Goal: Information Seeking & Learning: Learn about a topic

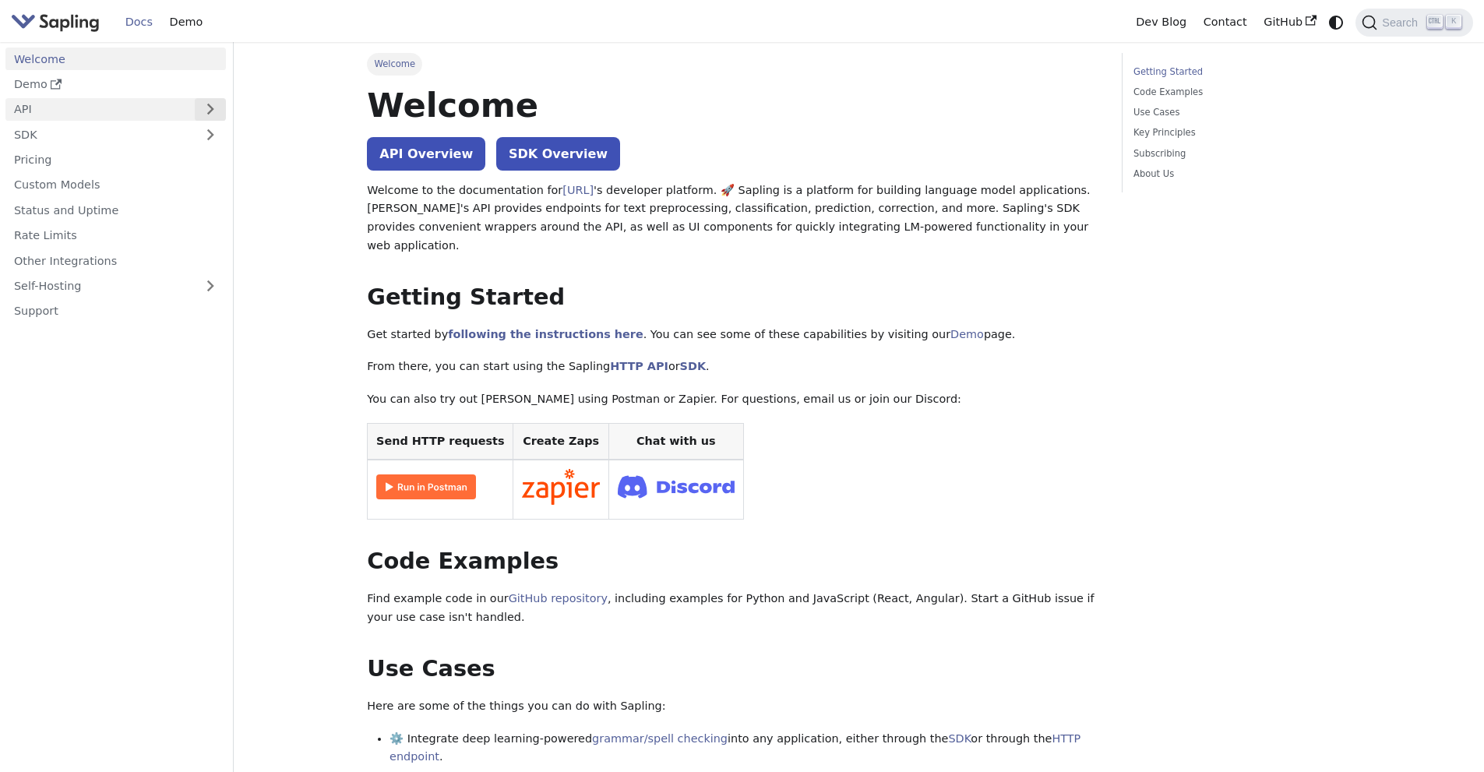
click at [213, 105] on button "Expand sidebar category 'API'" at bounding box center [210, 109] width 31 height 23
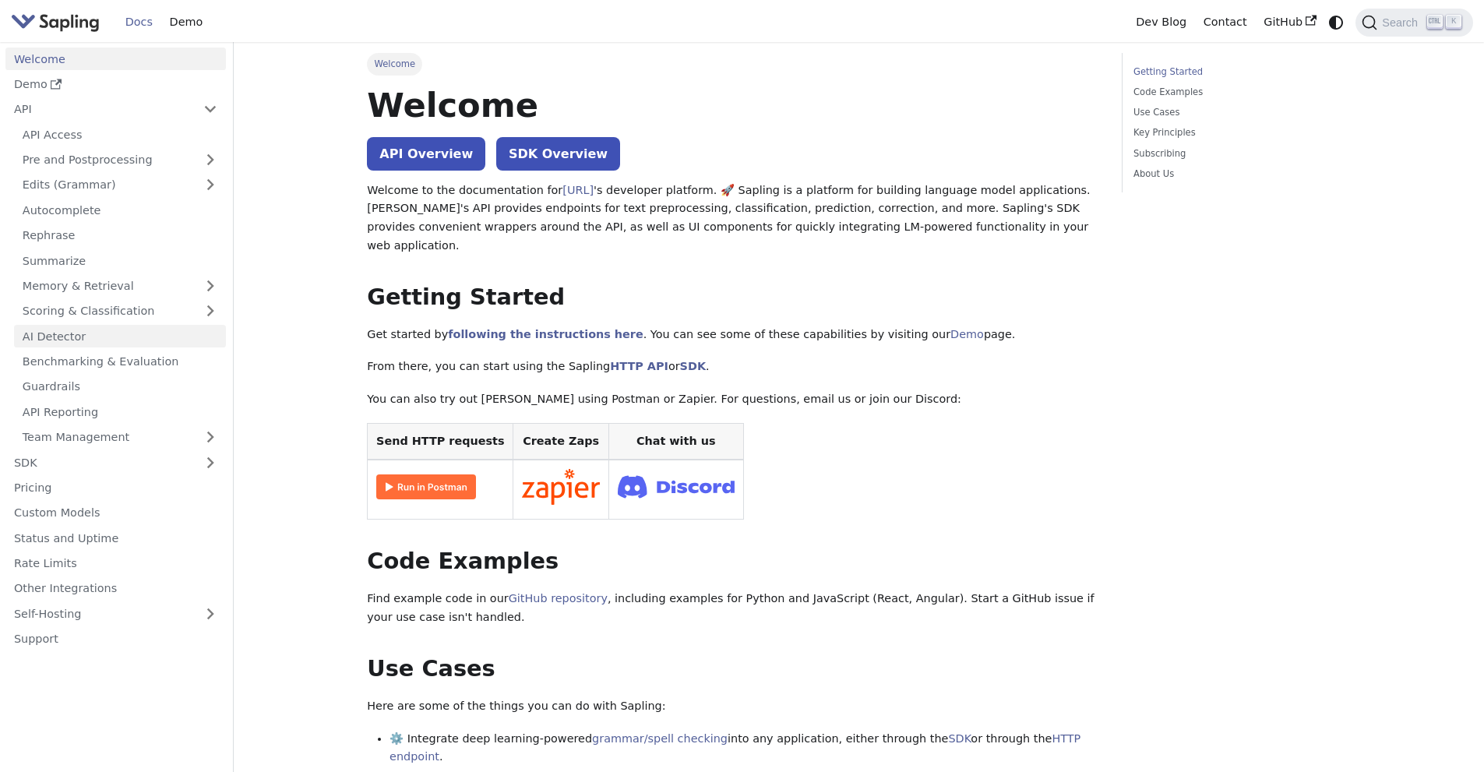
click at [63, 337] on link "AI Detector" at bounding box center [120, 336] width 212 height 23
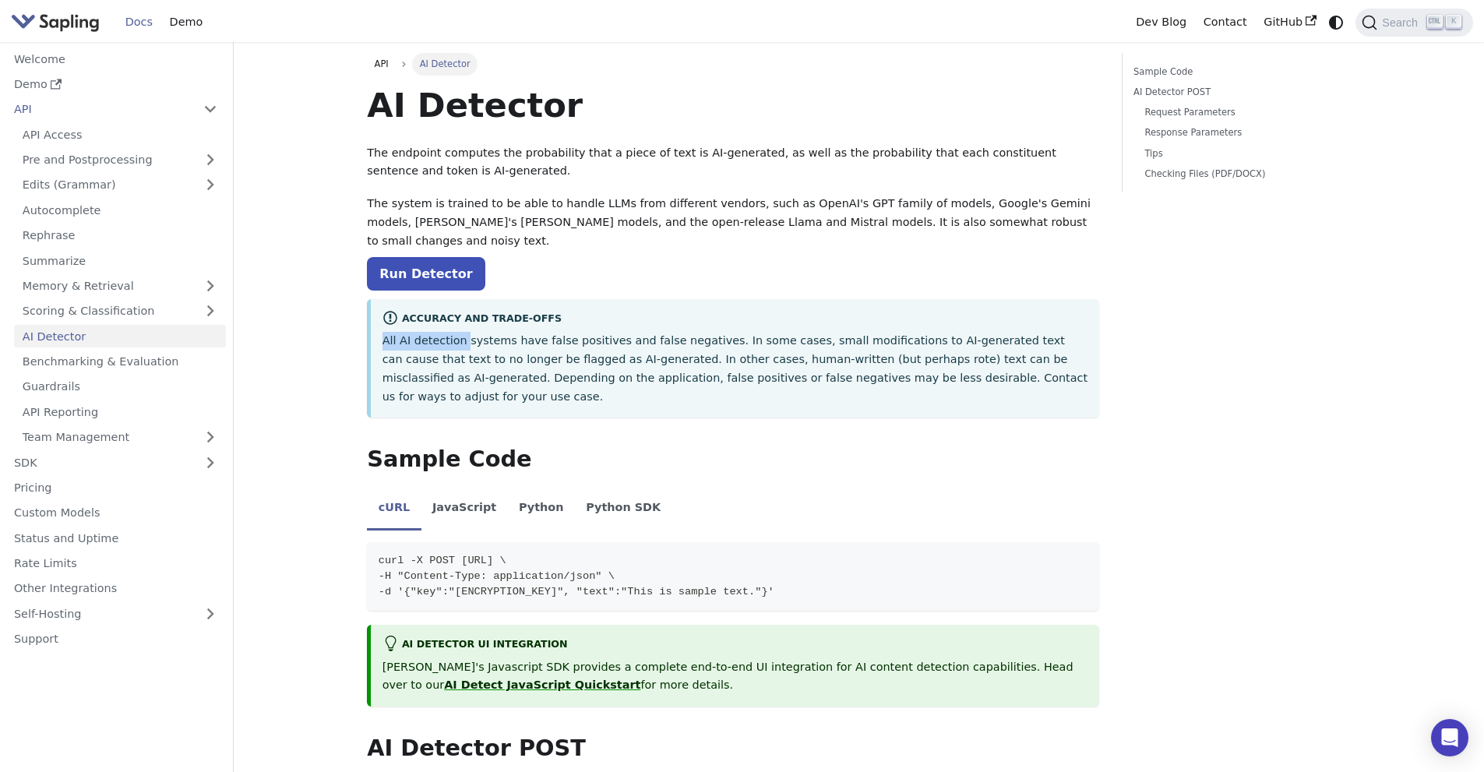
drag, startPoint x: 383, startPoint y: 322, endPoint x: 462, endPoint y: 322, distance: 78.7
click at [462, 332] on p "All AI detection systems have false positives and false negatives. In some case…" at bounding box center [736, 369] width 706 height 74
click at [519, 367] on p "All AI detection systems have false positives and false negatives. In some case…" at bounding box center [736, 369] width 706 height 74
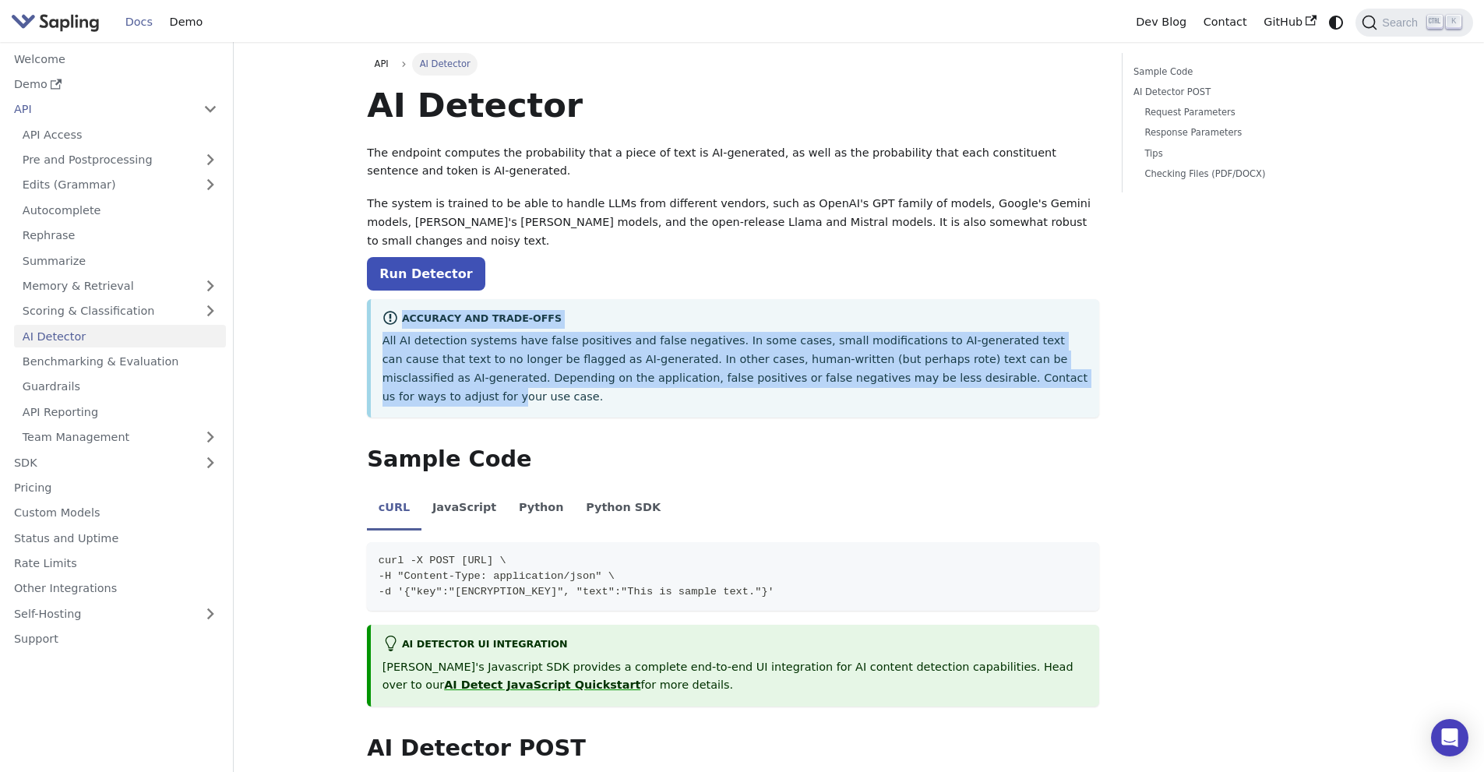
drag, startPoint x: 373, startPoint y: 302, endPoint x: 918, endPoint y: 352, distance: 547.0
click at [918, 352] on div "Accuracy and Trade-offs All AI detection systems have false positives and false…" at bounding box center [733, 358] width 732 height 118
click at [916, 361] on p "All AI detection systems have false positives and false negatives. In some case…" at bounding box center [736, 369] width 706 height 74
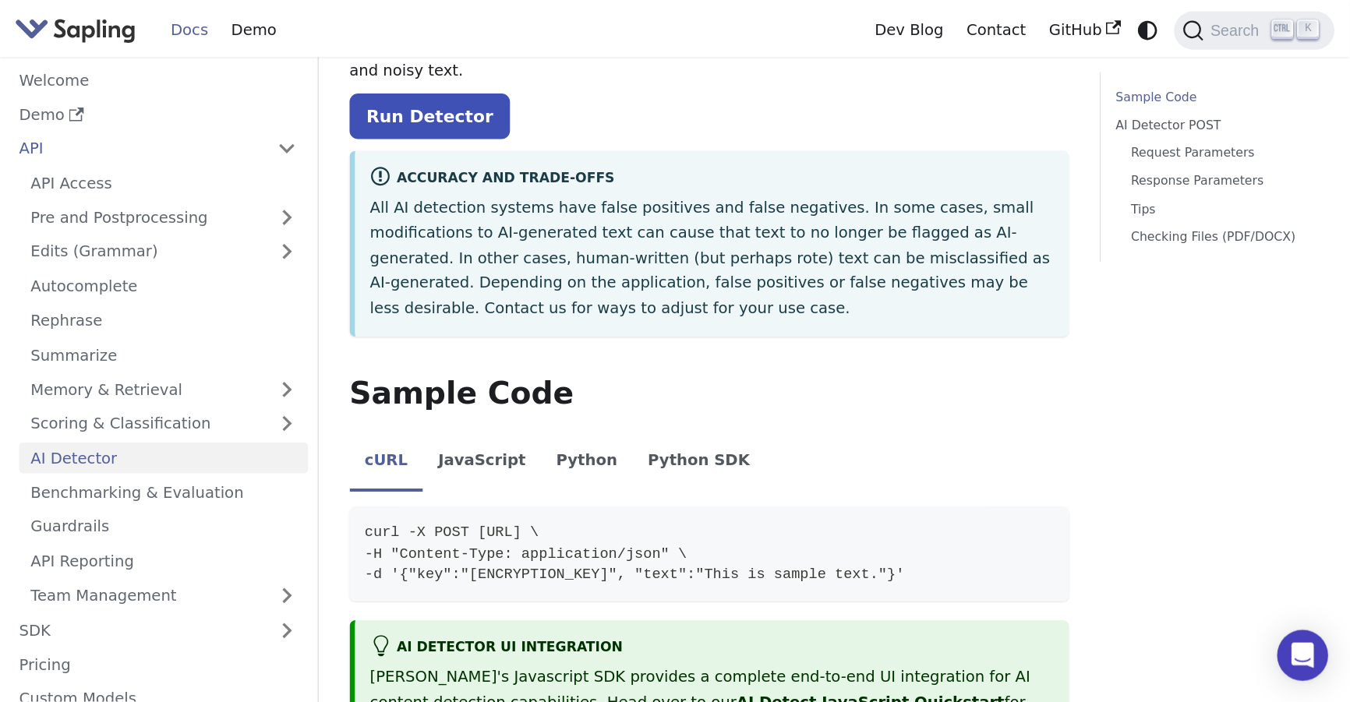
scroll to position [207, 0]
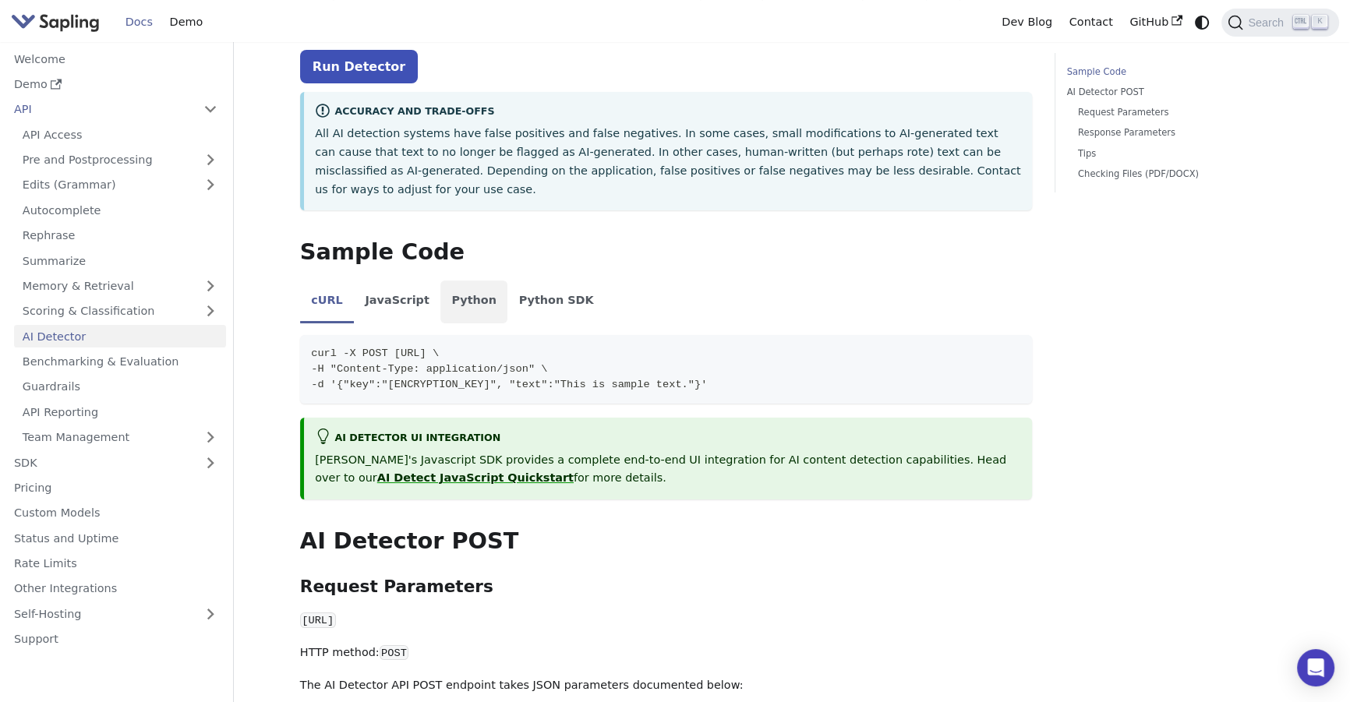
click at [460, 281] on li "Python" at bounding box center [473, 303] width 67 height 44
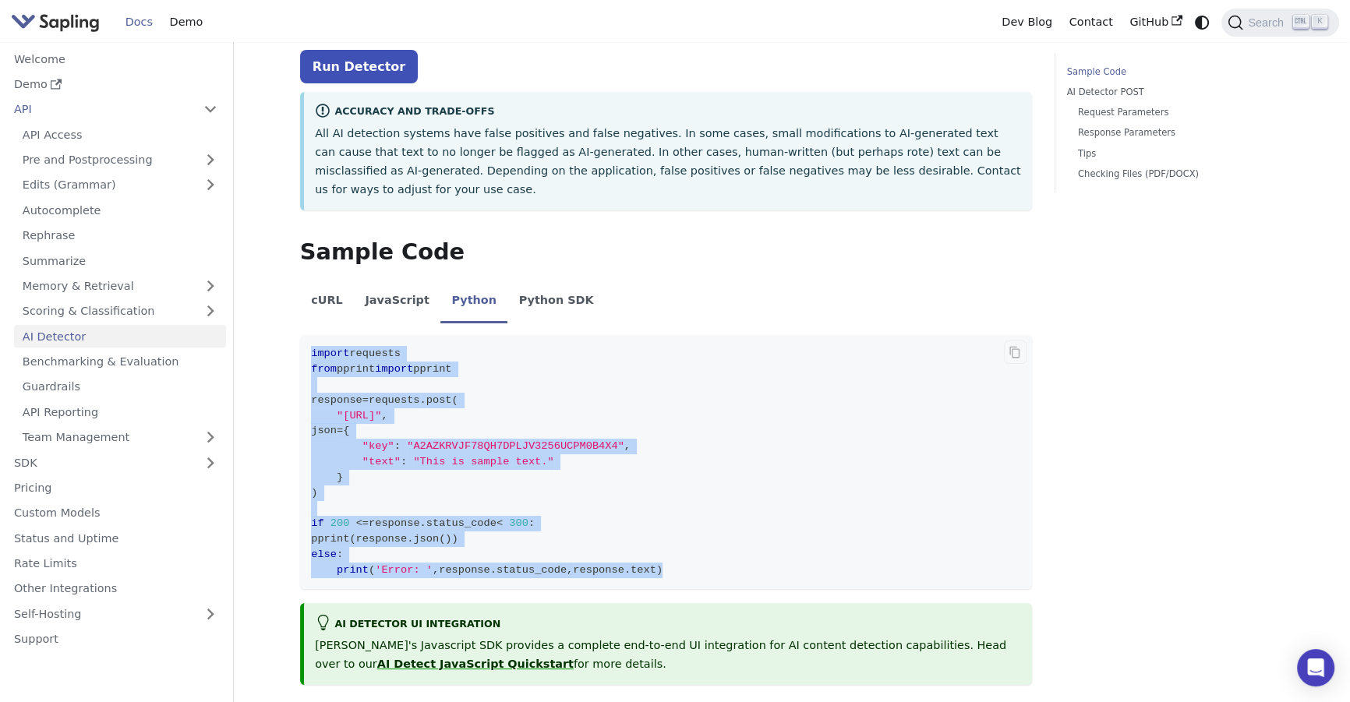
drag, startPoint x: 305, startPoint y: 312, endPoint x: 644, endPoint y: 531, distance: 403.5
click at [644, 531] on code "import requests from pprint import pprint response = requests . post ( "https:/…" at bounding box center [666, 462] width 732 height 254
click at [674, 535] on code "import requests from pprint import pprint response = requests . post ( "https:/…" at bounding box center [666, 462] width 732 height 254
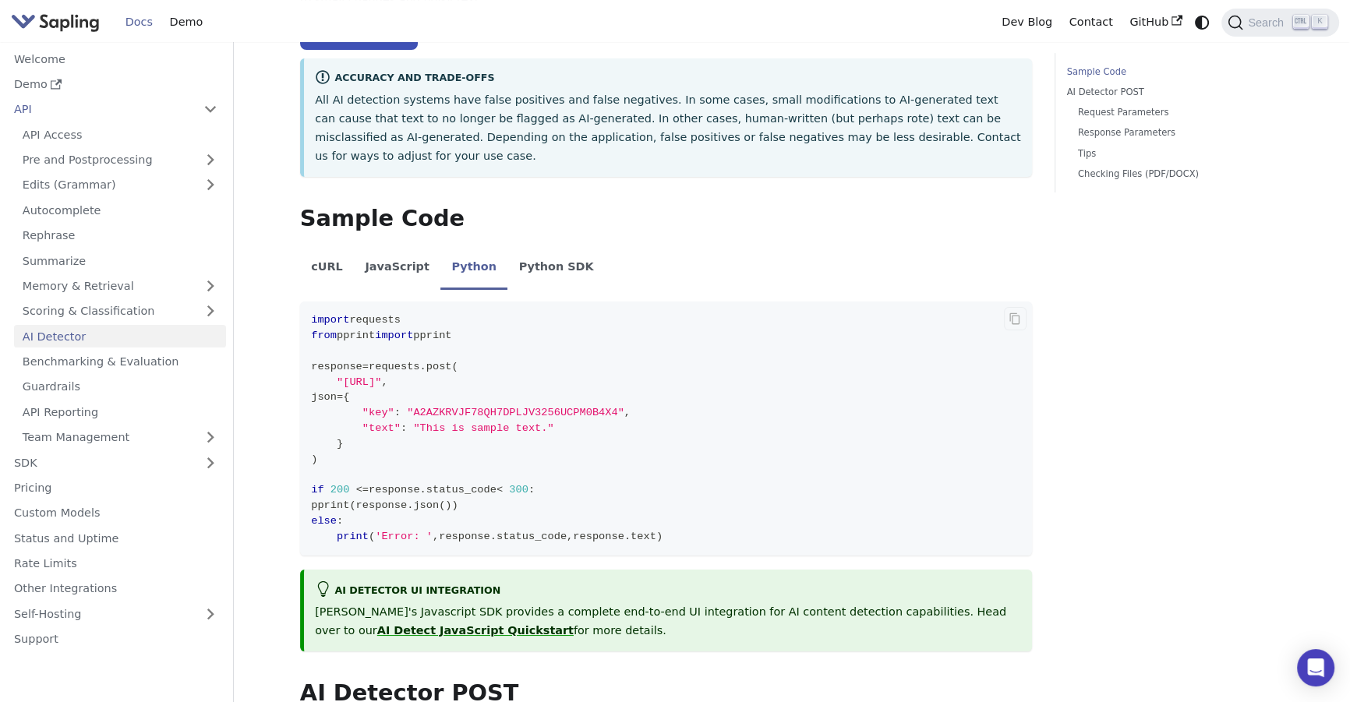
scroll to position [349, 0]
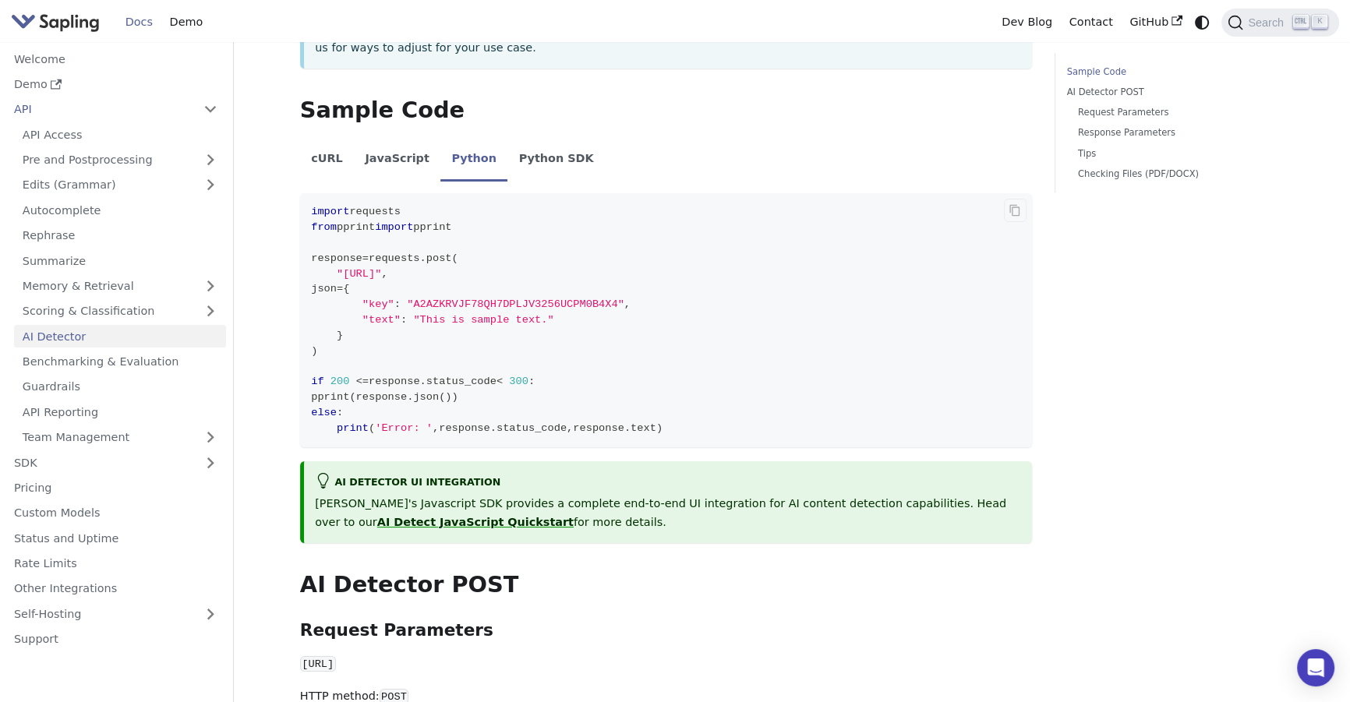
click at [413, 314] on span ""This is sample text."" at bounding box center [483, 320] width 140 height 12
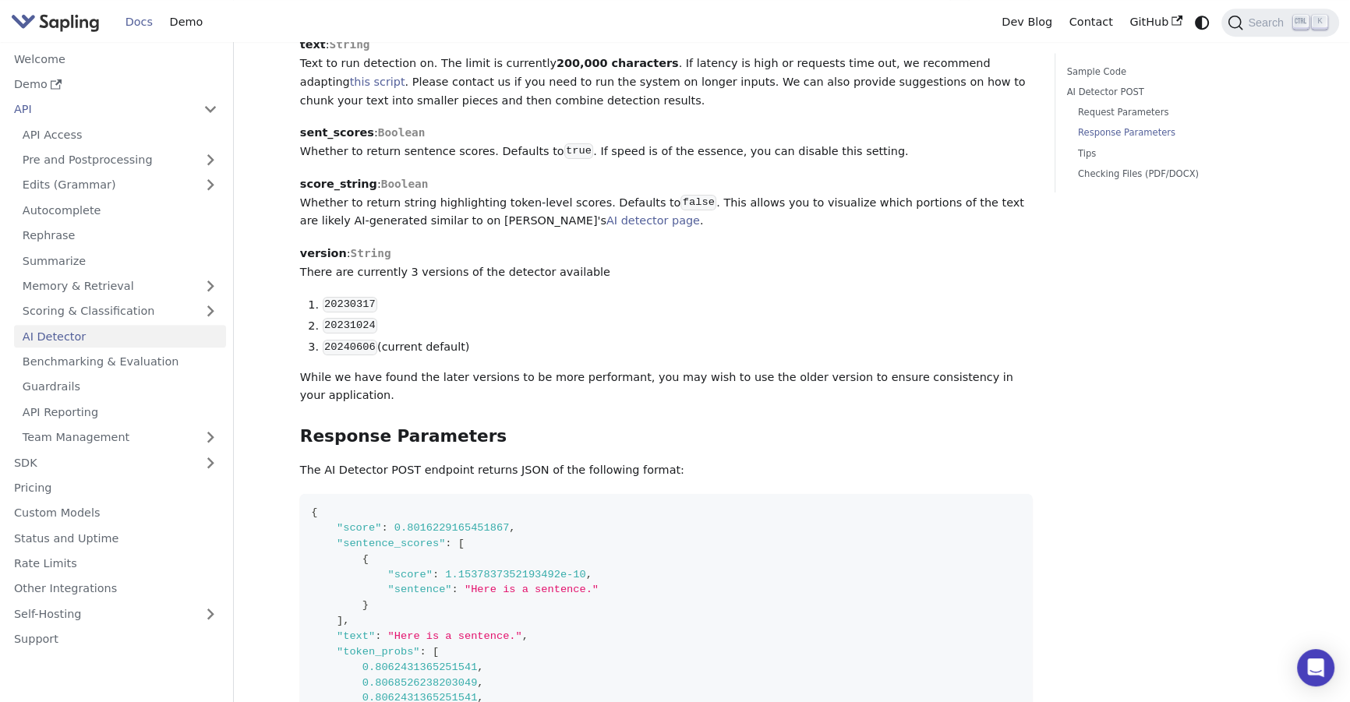
scroll to position [1340, 0]
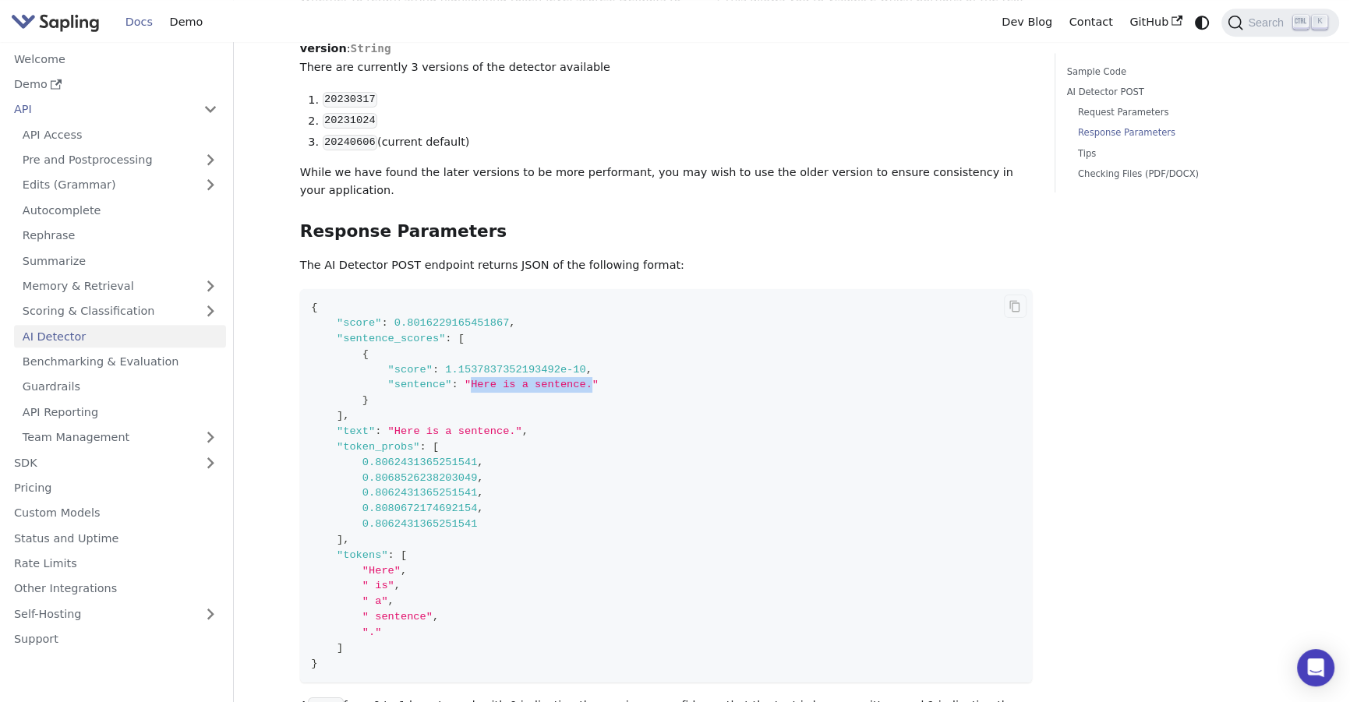
drag, startPoint x: 457, startPoint y: 341, endPoint x: 568, endPoint y: 344, distance: 110.7
click at [568, 344] on code "{ "score" : 0.8016229165451867 , "sentence_scores" : [ { "score" : 1.1537837352…" at bounding box center [666, 485] width 732 height 393
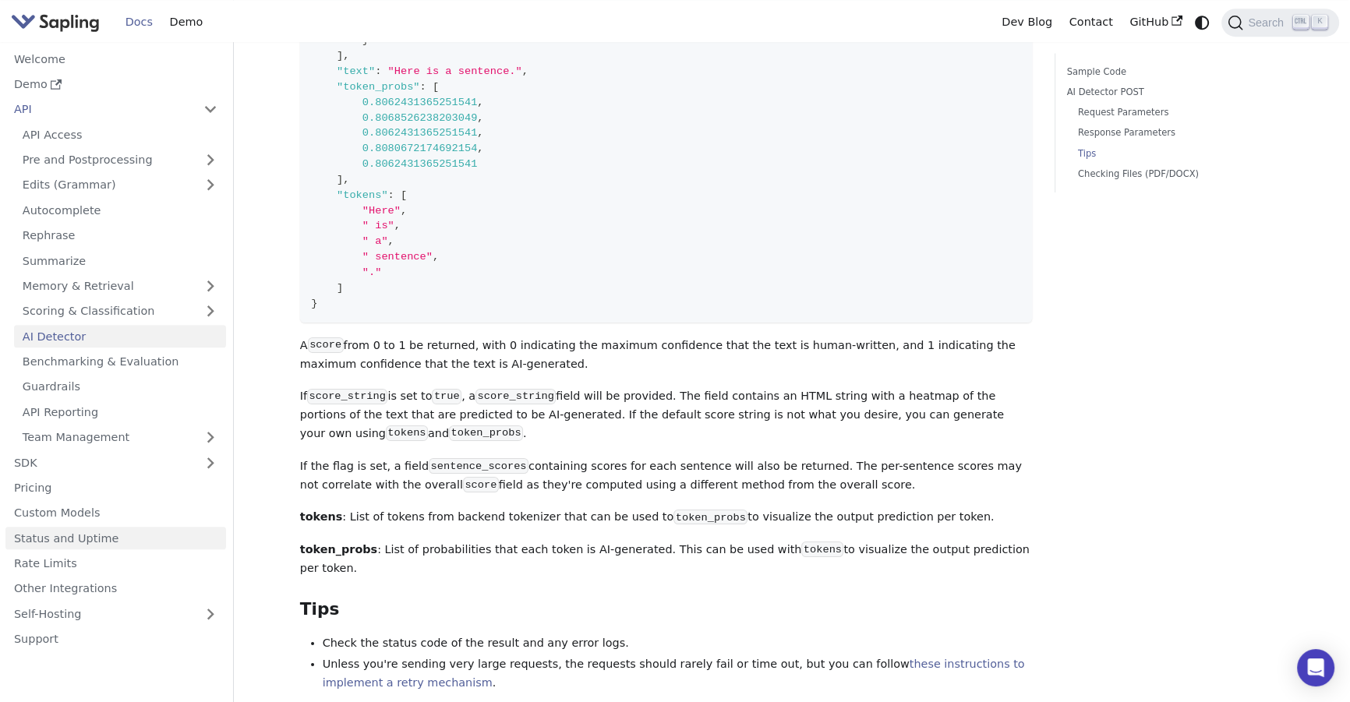
scroll to position [2037, 0]
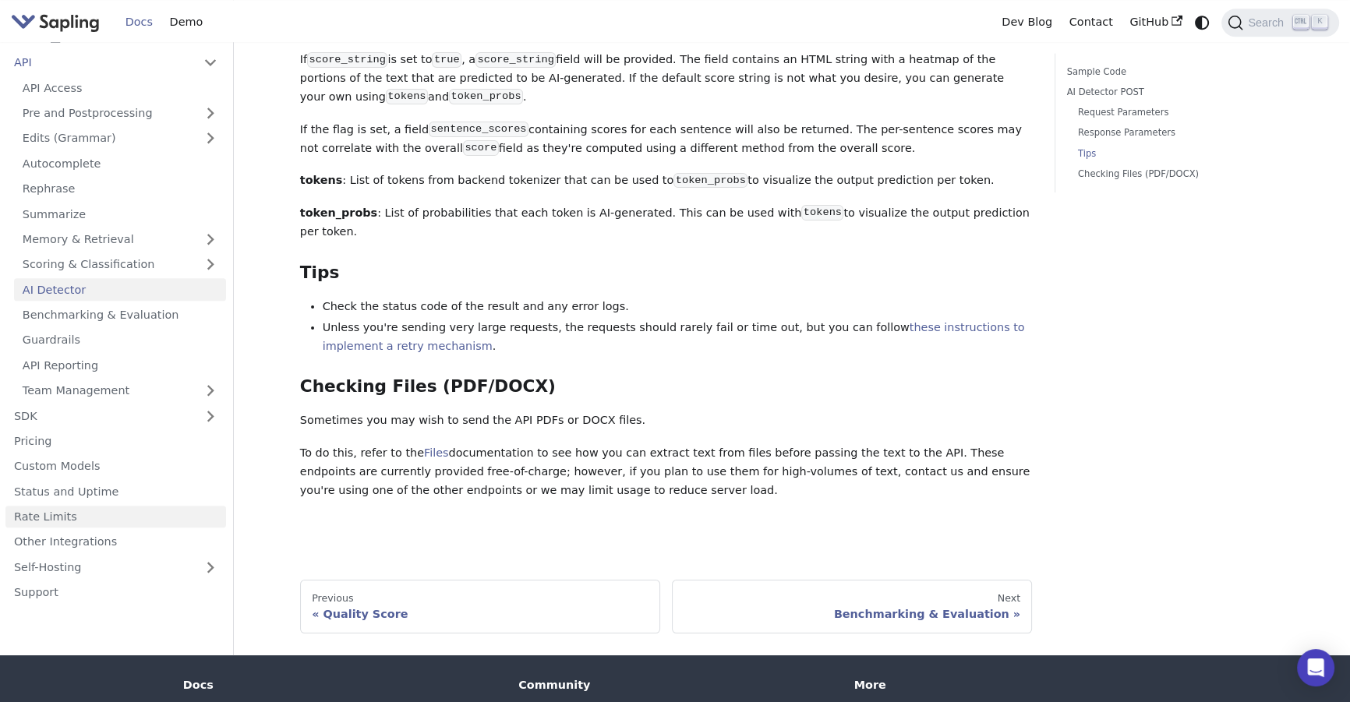
click at [79, 506] on link "Rate Limits" at bounding box center [115, 517] width 221 height 23
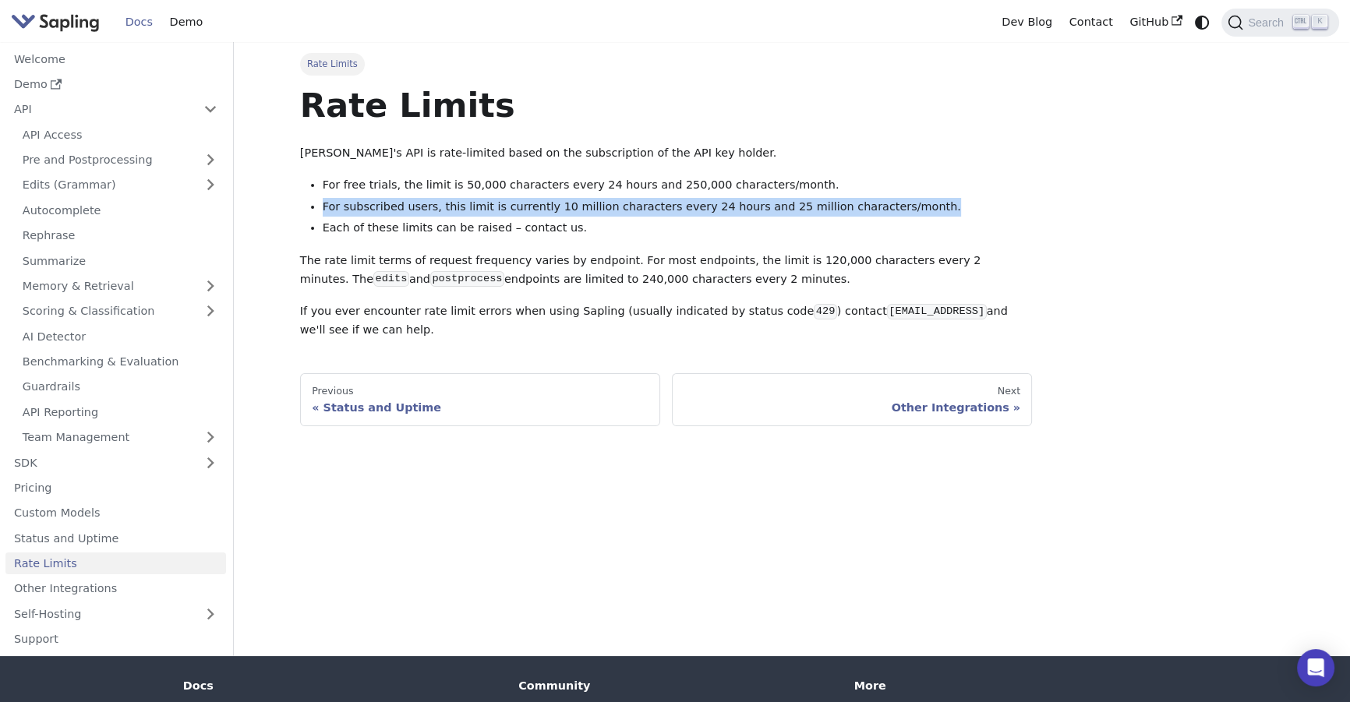
drag, startPoint x: 322, startPoint y: 210, endPoint x: 882, endPoint y: 207, distance: 560.2
click at [882, 207] on li "For subscribed users, this limit is currently 10 million characters every 24 ho…" at bounding box center [678, 207] width 710 height 19
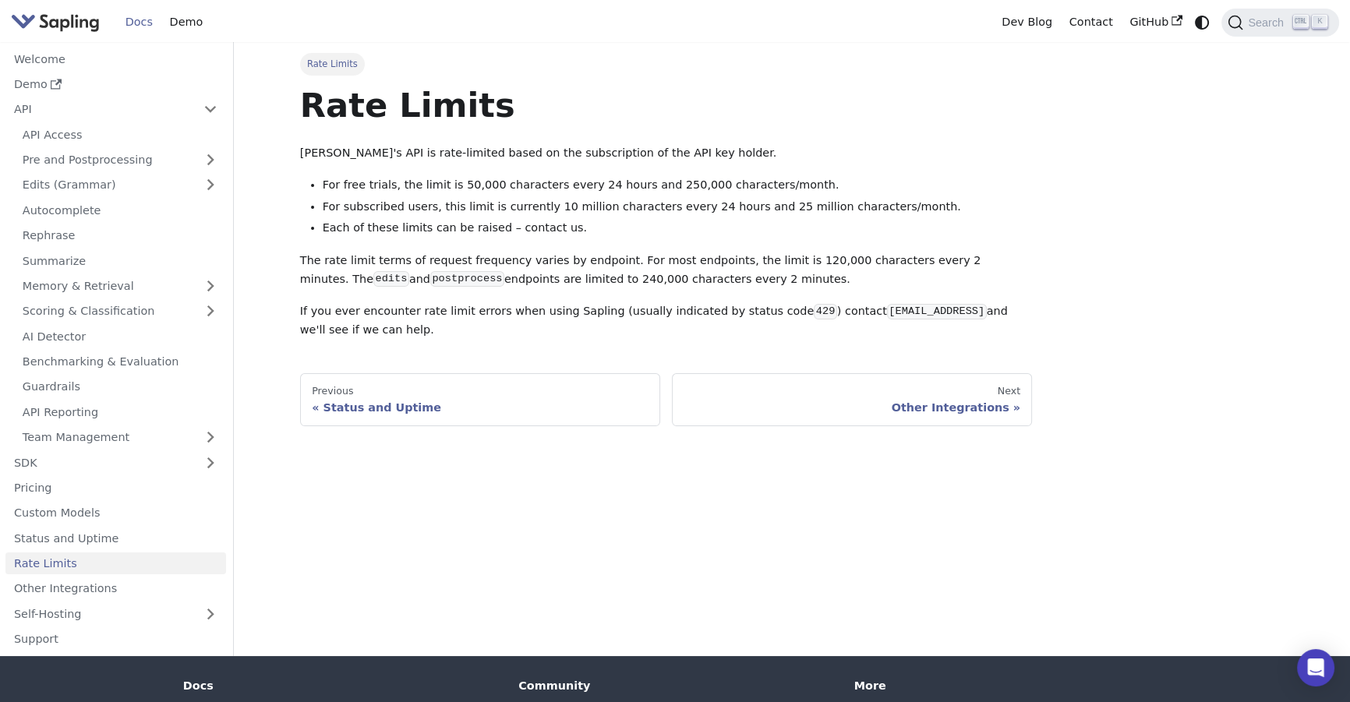
click at [1166, 261] on div "Rate Limits Rate Limits Sapling's API is rate-limited based on the subscription…" at bounding box center [791, 239] width 1006 height 373
click at [39, 57] on link "Welcome" at bounding box center [115, 59] width 221 height 23
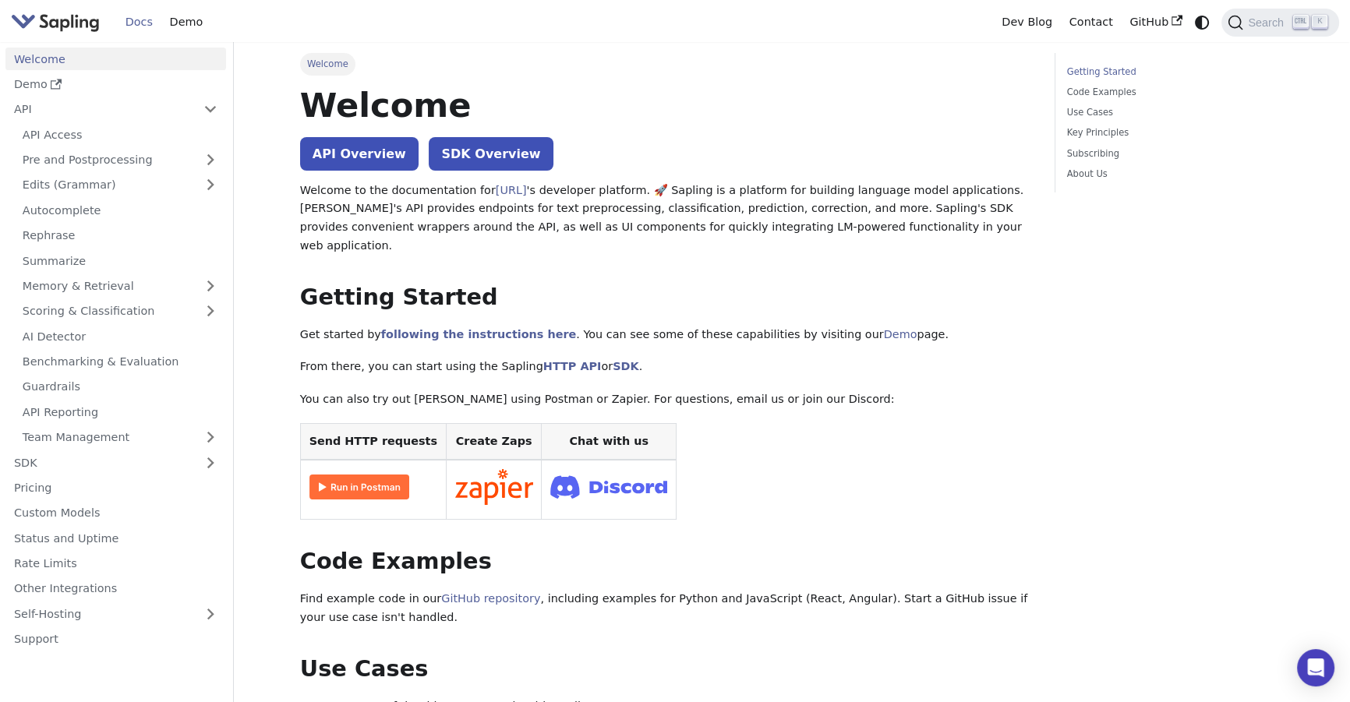
click at [803, 191] on p "Welcome to the documentation for Sapling.ai 's developer platform. 🚀 Sapling is…" at bounding box center [666, 219] width 732 height 74
click at [207, 107] on button "Collapse sidebar category 'API'" at bounding box center [210, 109] width 31 height 23
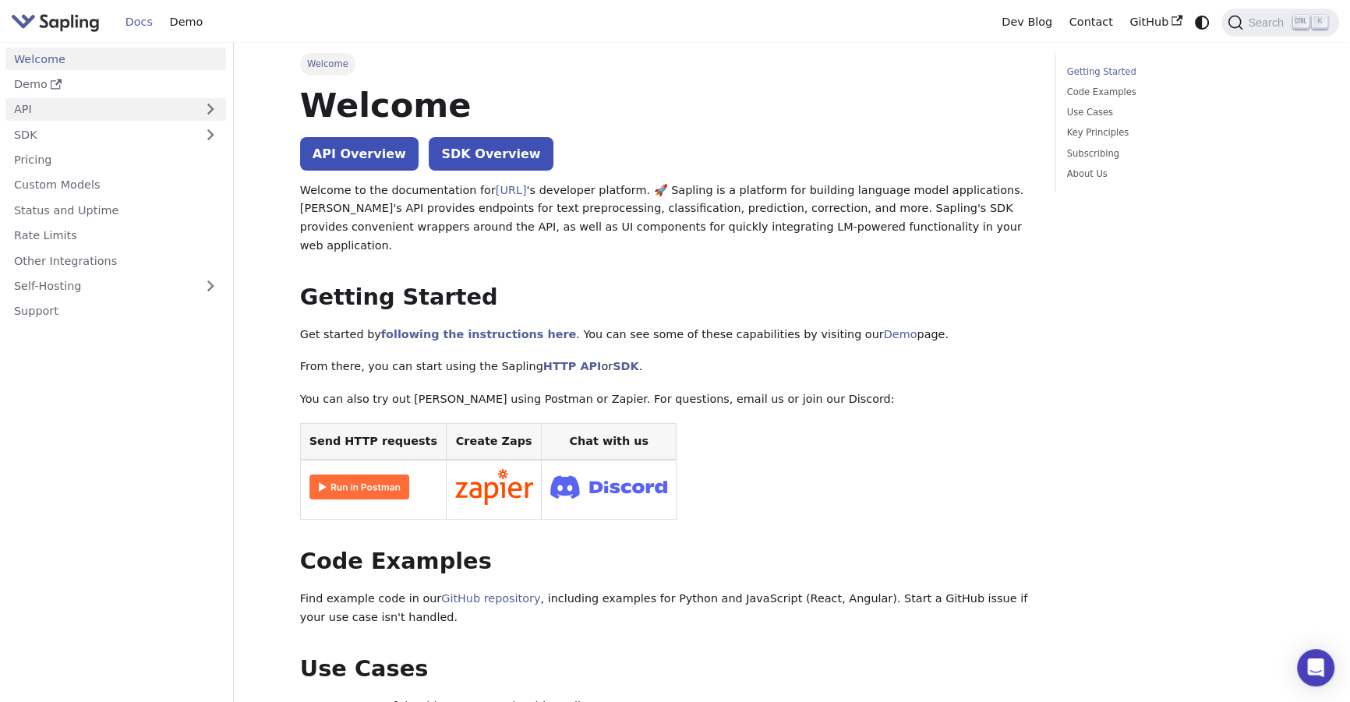
click at [178, 105] on link "API" at bounding box center [99, 109] width 189 height 23
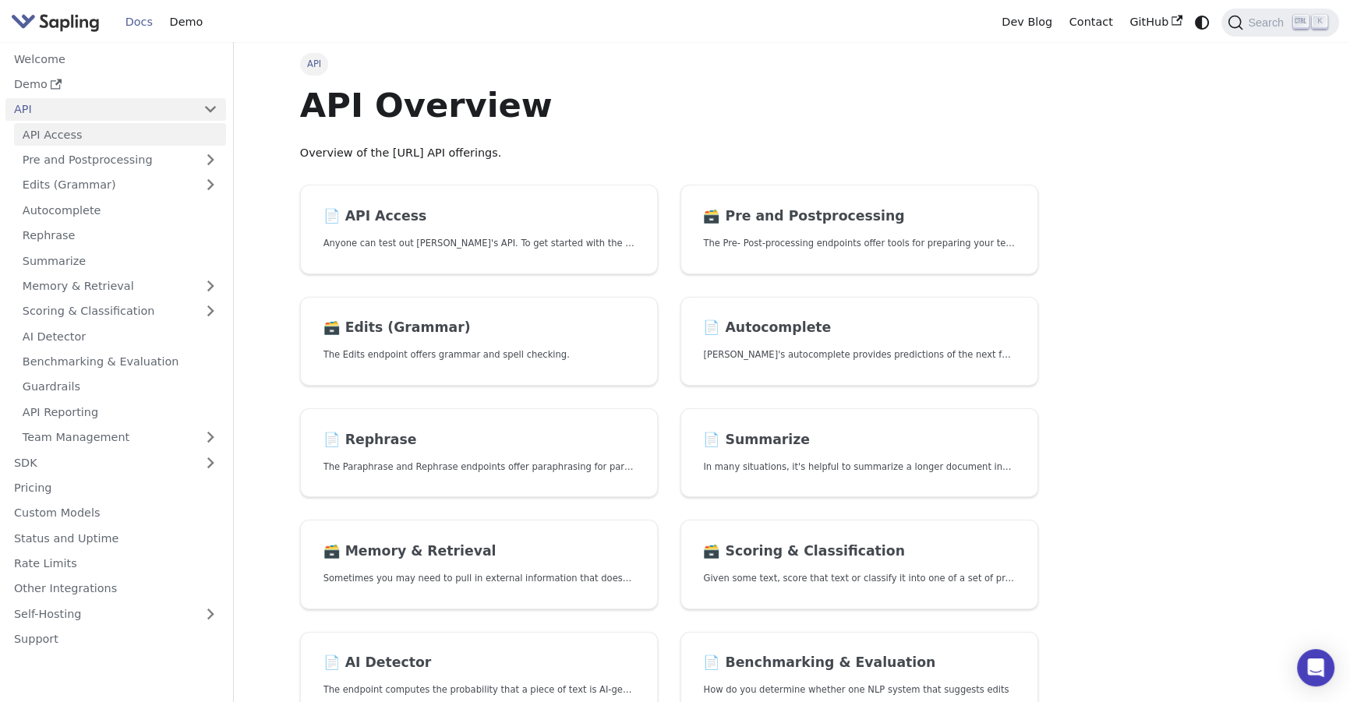
click at [62, 133] on link "API Access" at bounding box center [120, 134] width 212 height 23
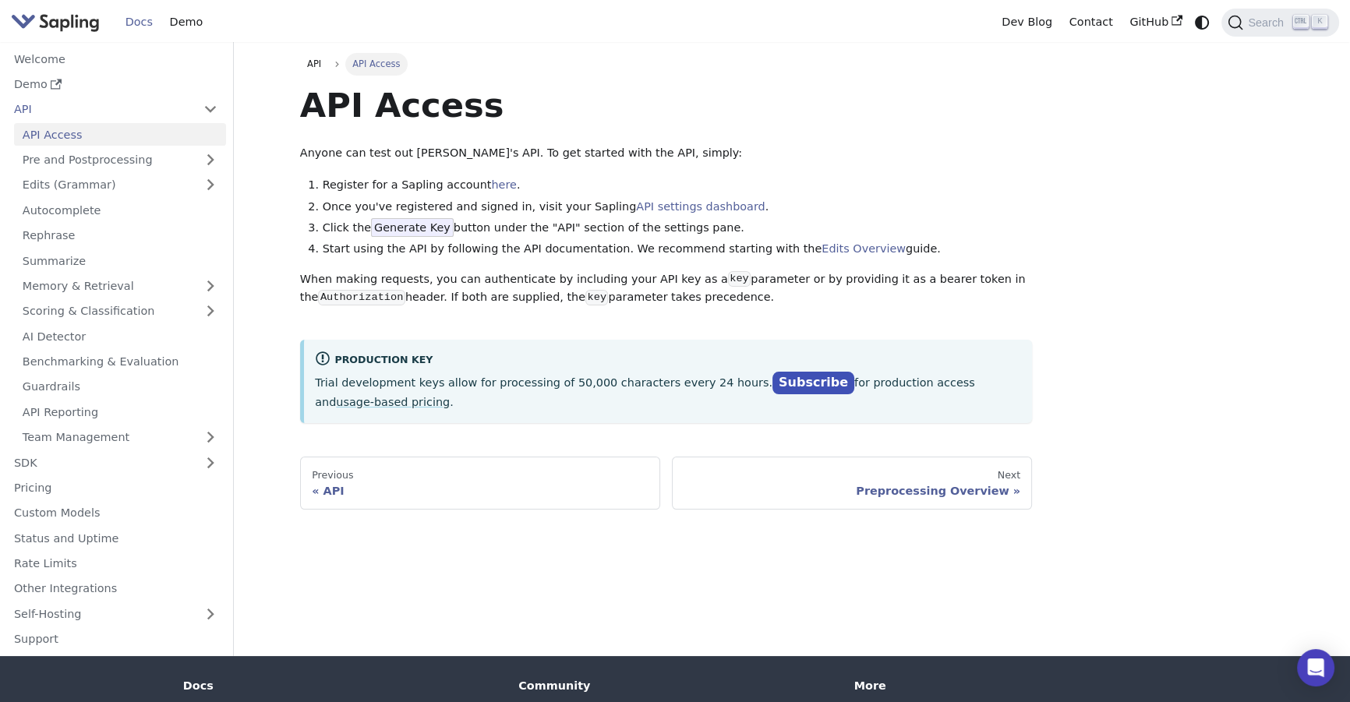
click at [400, 224] on span "Generate Key" at bounding box center [412, 227] width 83 height 19
click at [640, 209] on link "API settings dashboard" at bounding box center [700, 206] width 129 height 12
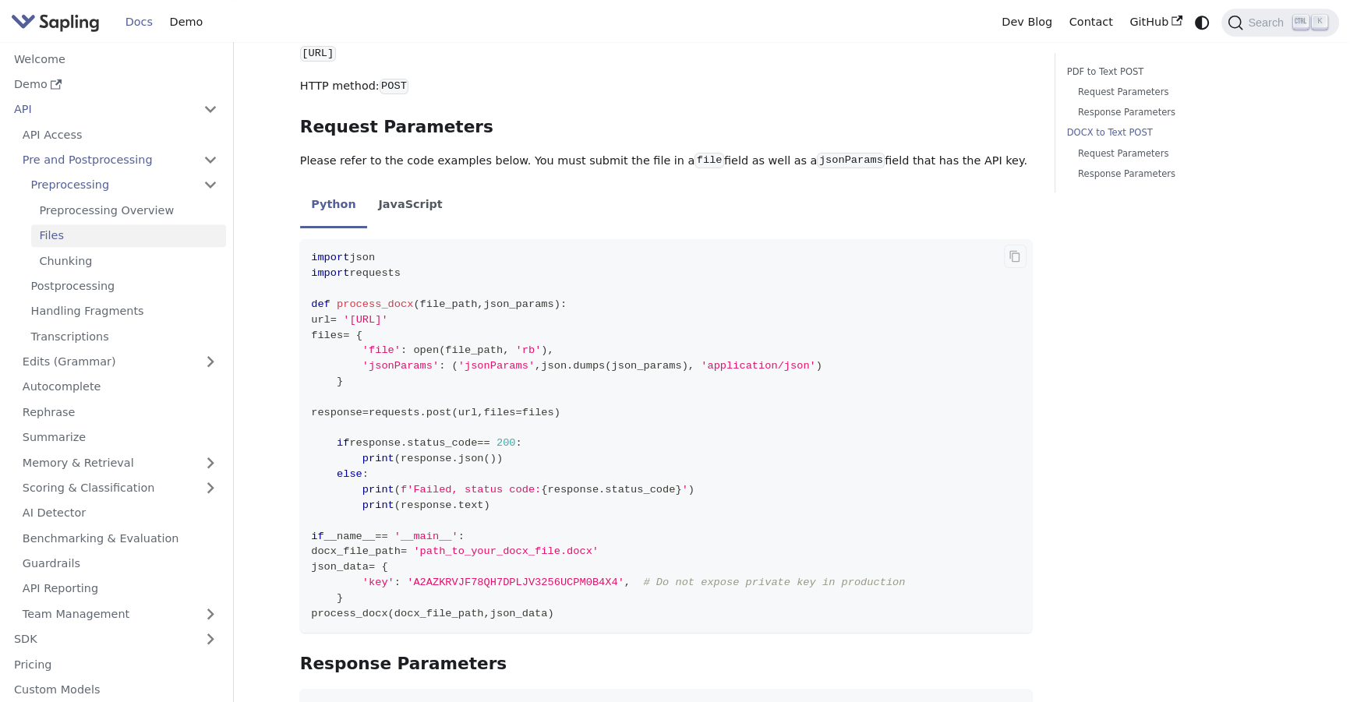
scroll to position [1204, 0]
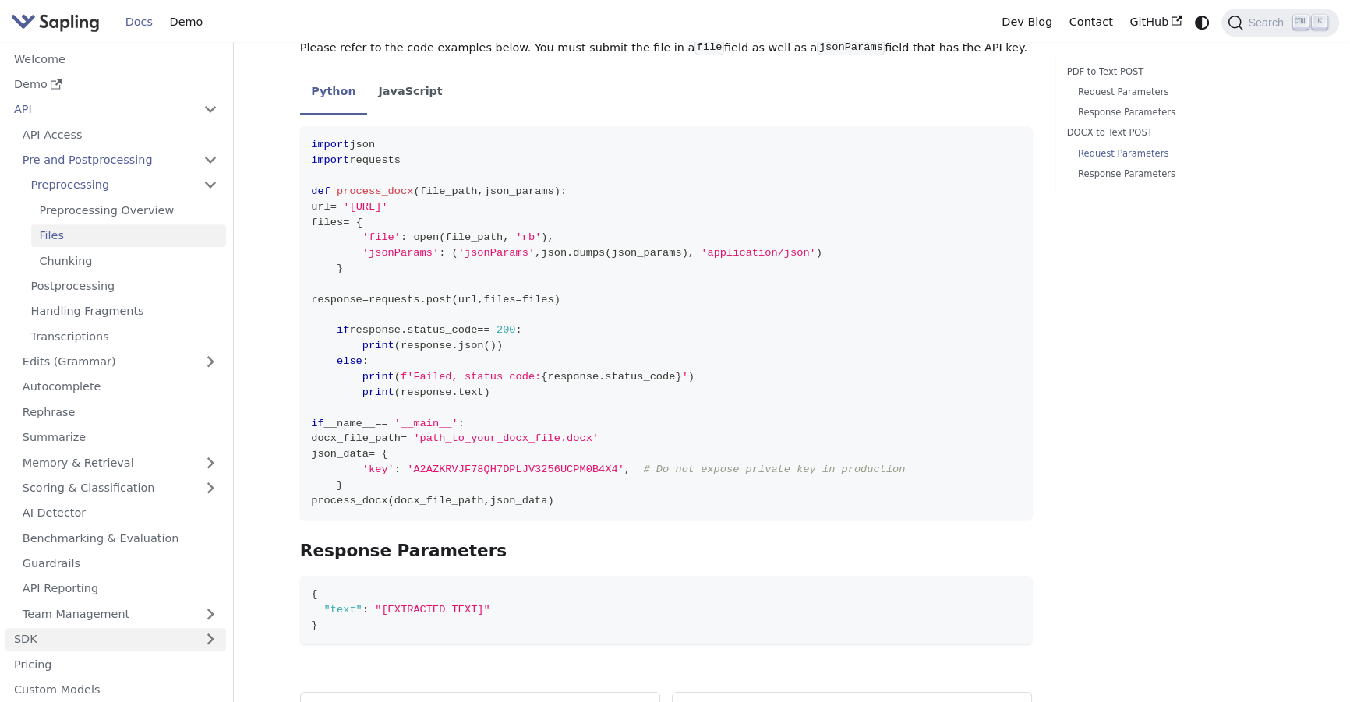
click at [179, 646] on link "SDK" at bounding box center [99, 639] width 189 height 23
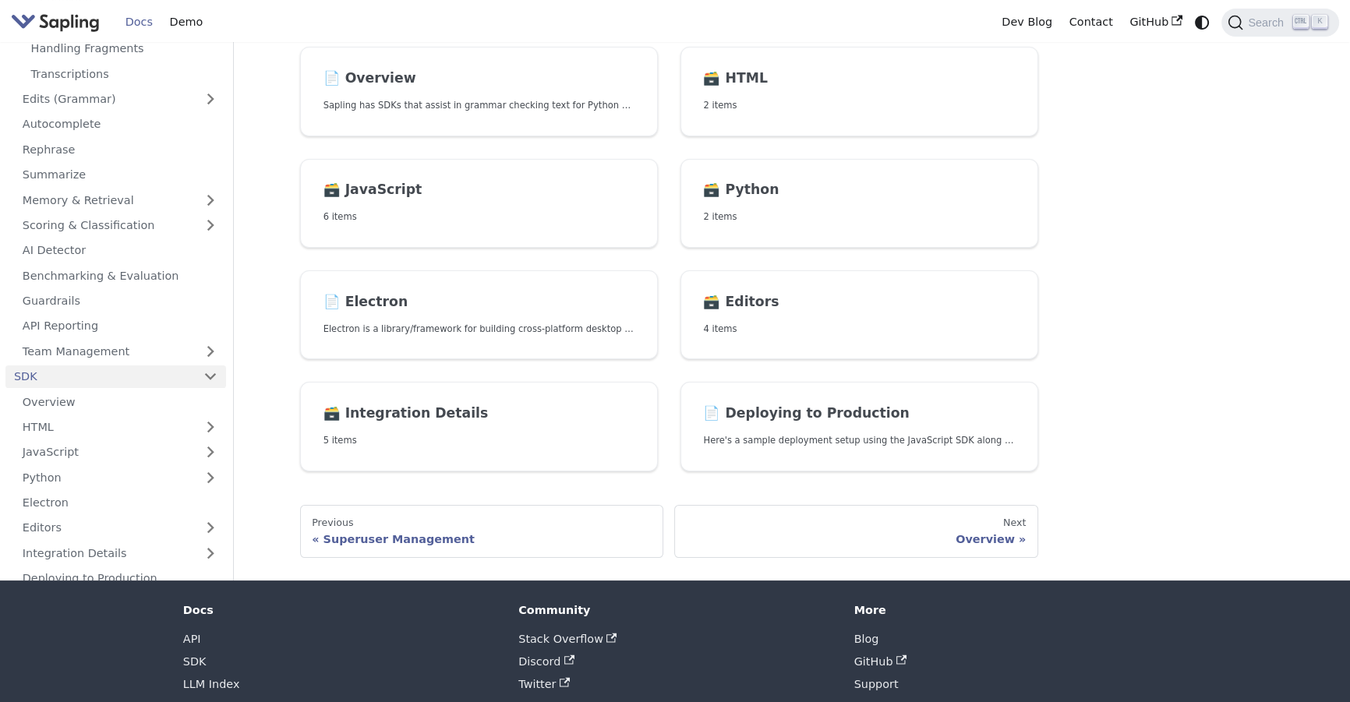
scroll to position [182, 0]
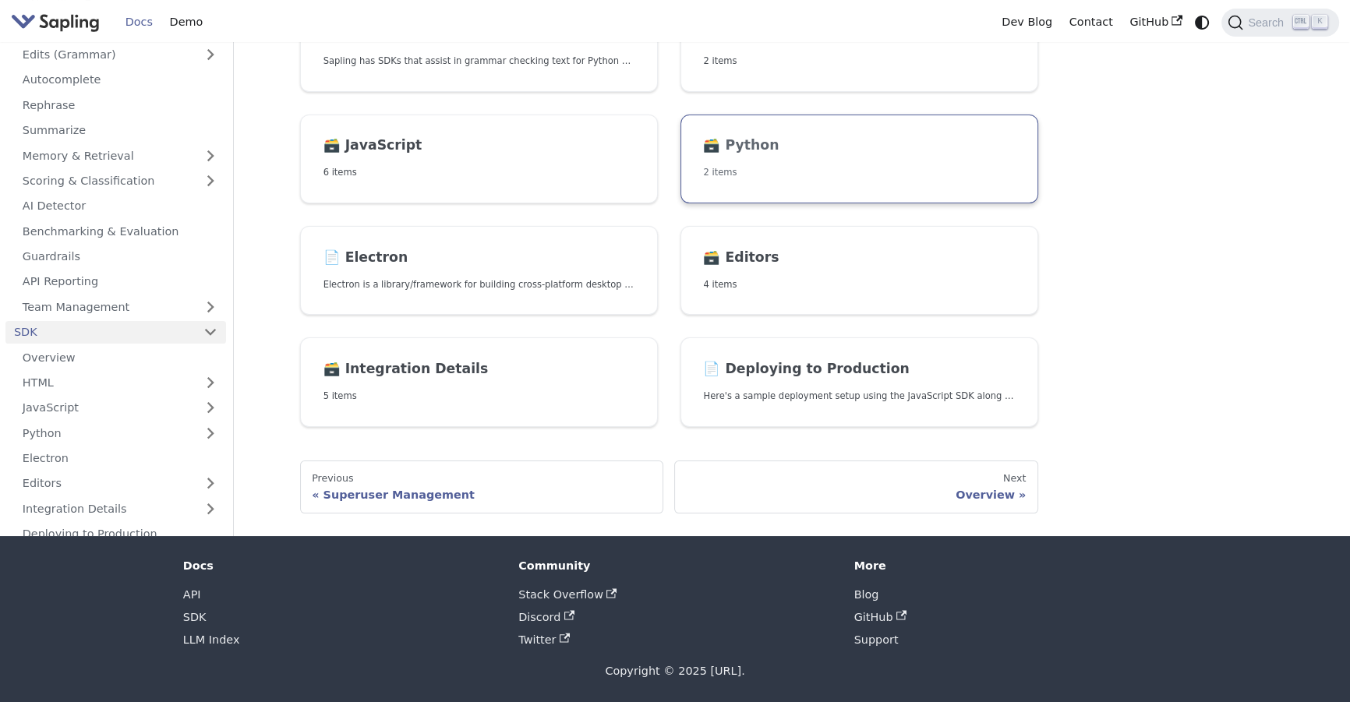
click at [831, 178] on p "2 items" at bounding box center [858, 172] width 311 height 15
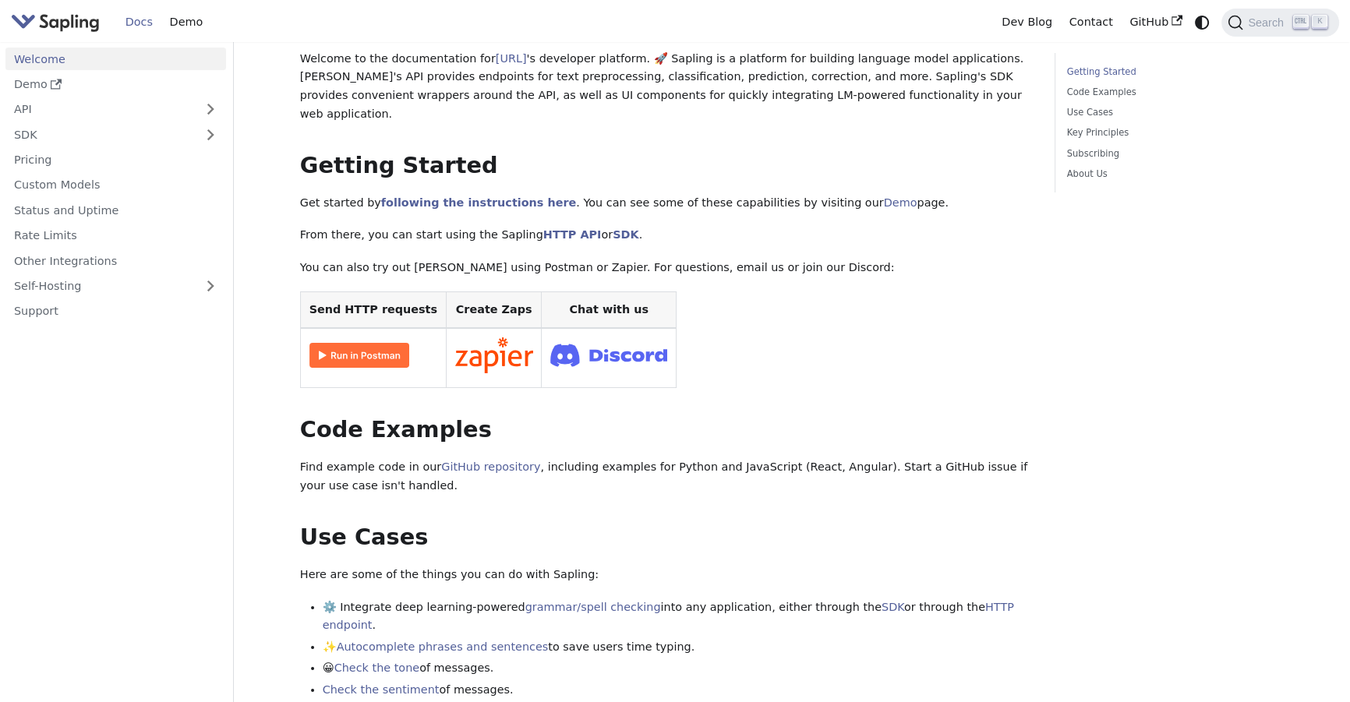
scroll to position [496, 0]
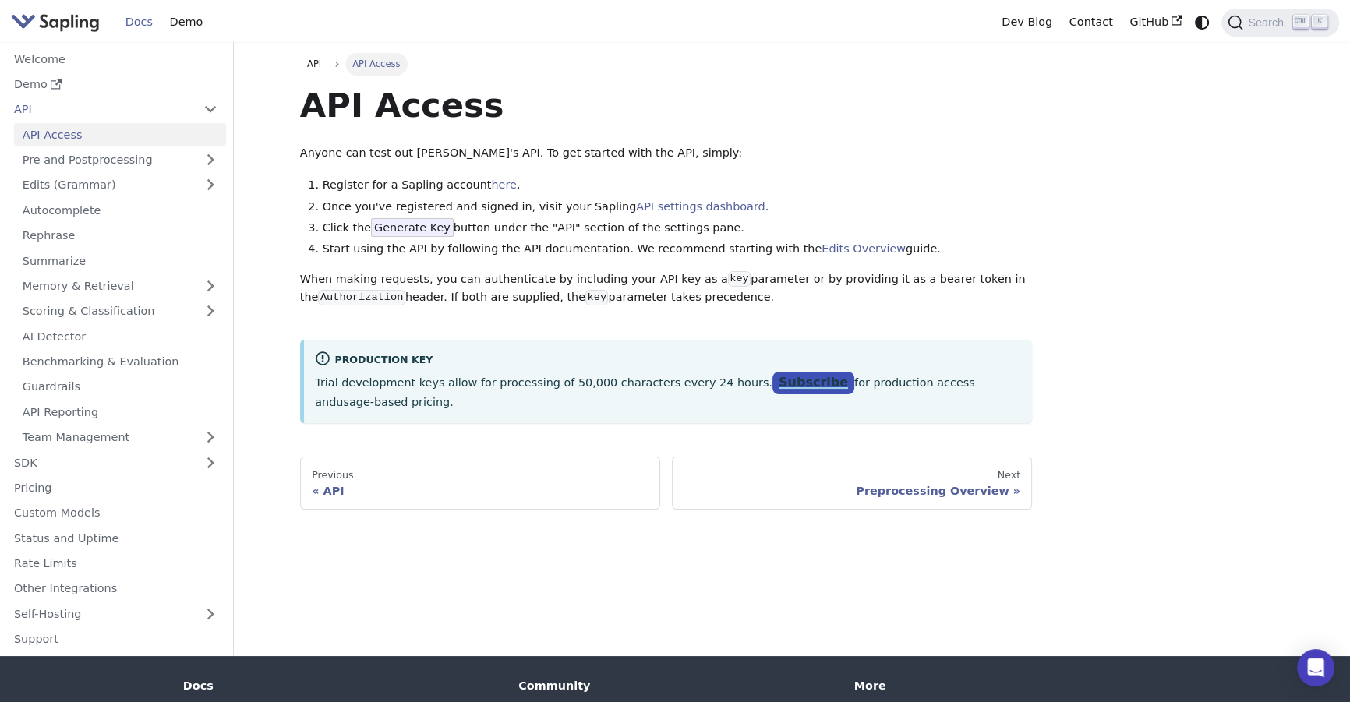
click at [772, 394] on link "Subscribe" at bounding box center [813, 383] width 82 height 23
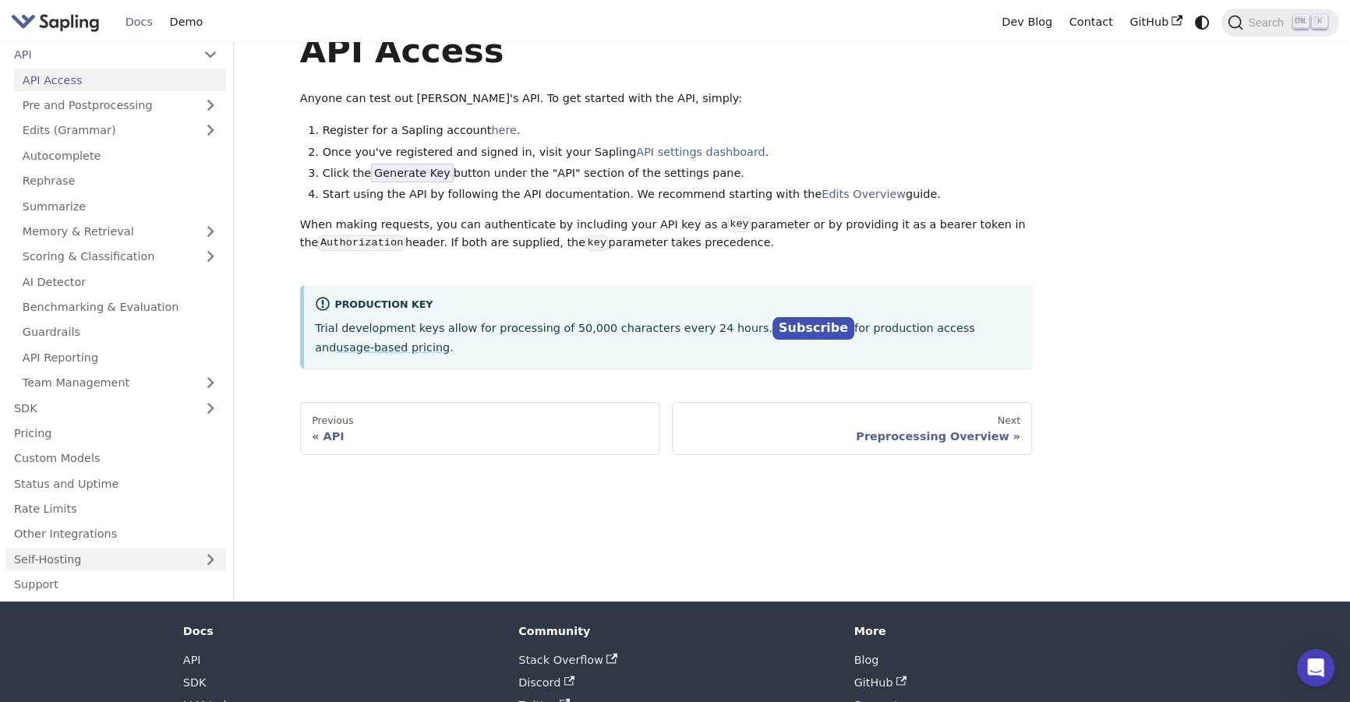
scroll to position [121, 0]
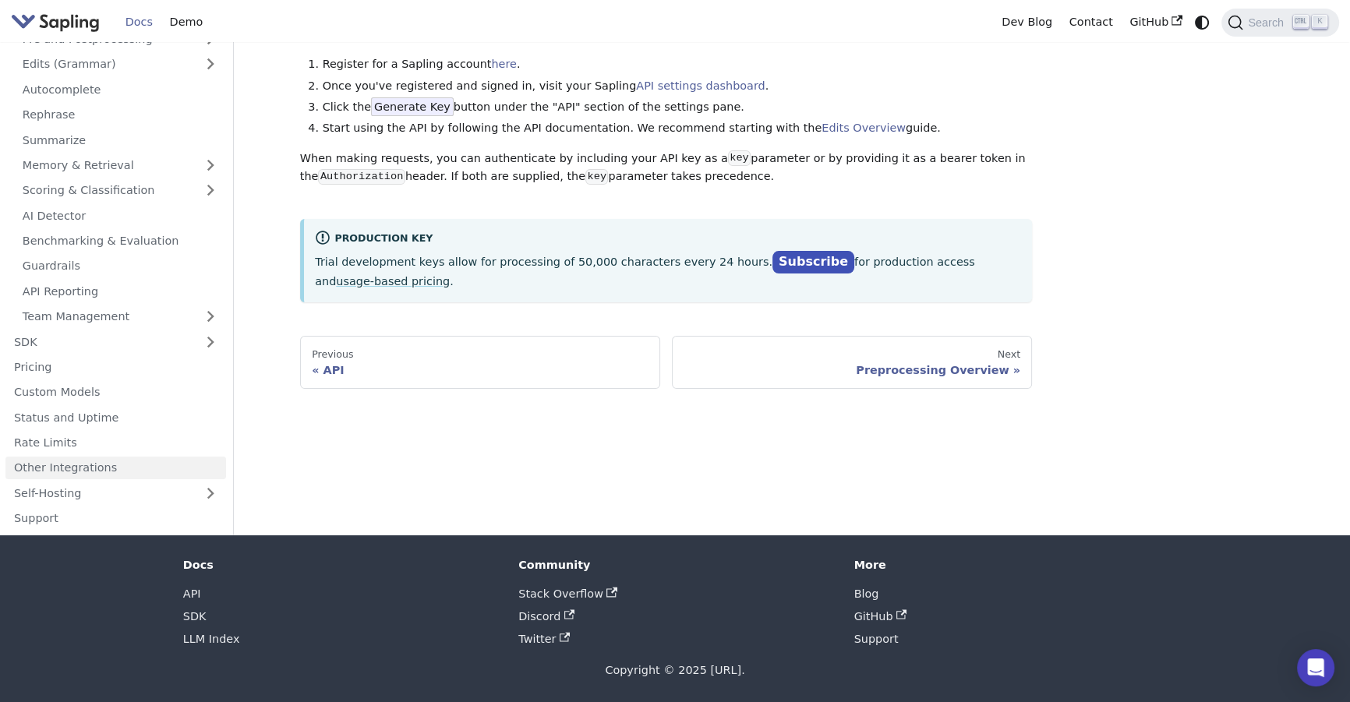
click at [188, 476] on link "Other Integrations" at bounding box center [115, 468] width 221 height 23
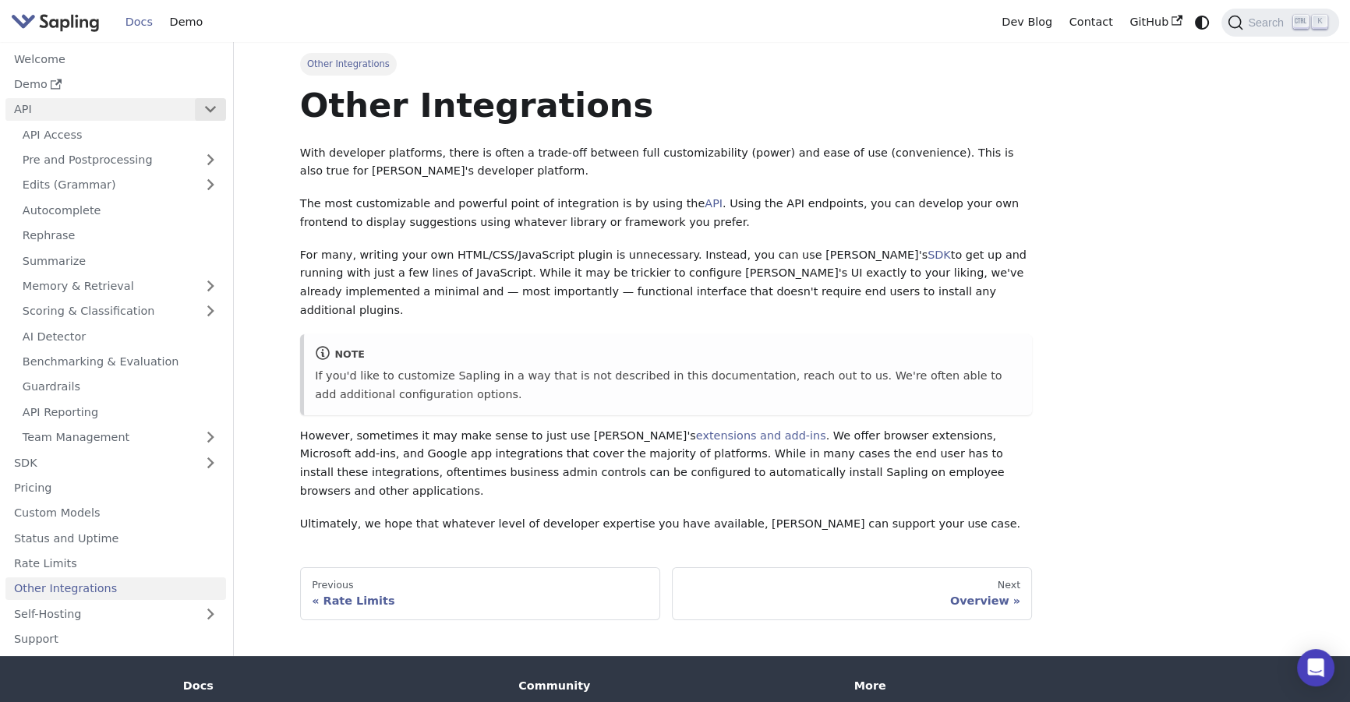
click at [206, 111] on button "Collapse sidebar category 'API'" at bounding box center [210, 109] width 31 height 23
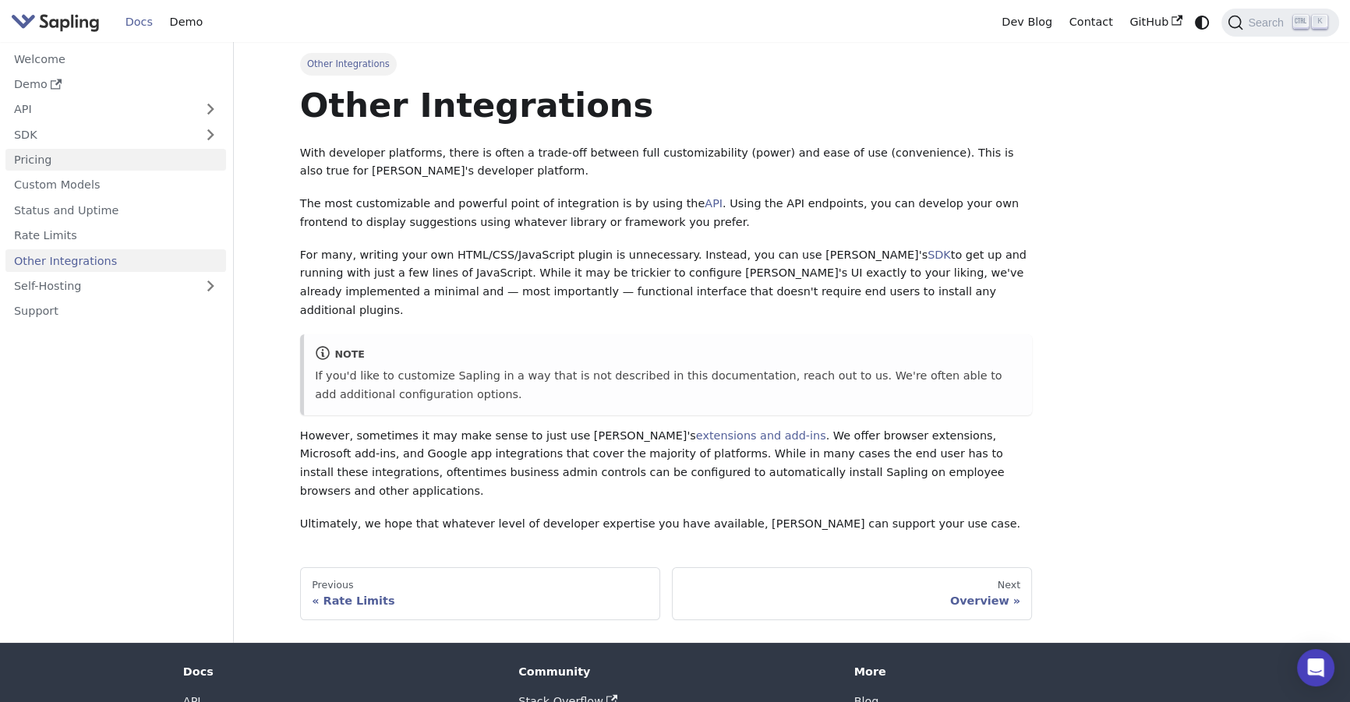
click at [23, 168] on link "Pricing" at bounding box center [115, 160] width 221 height 23
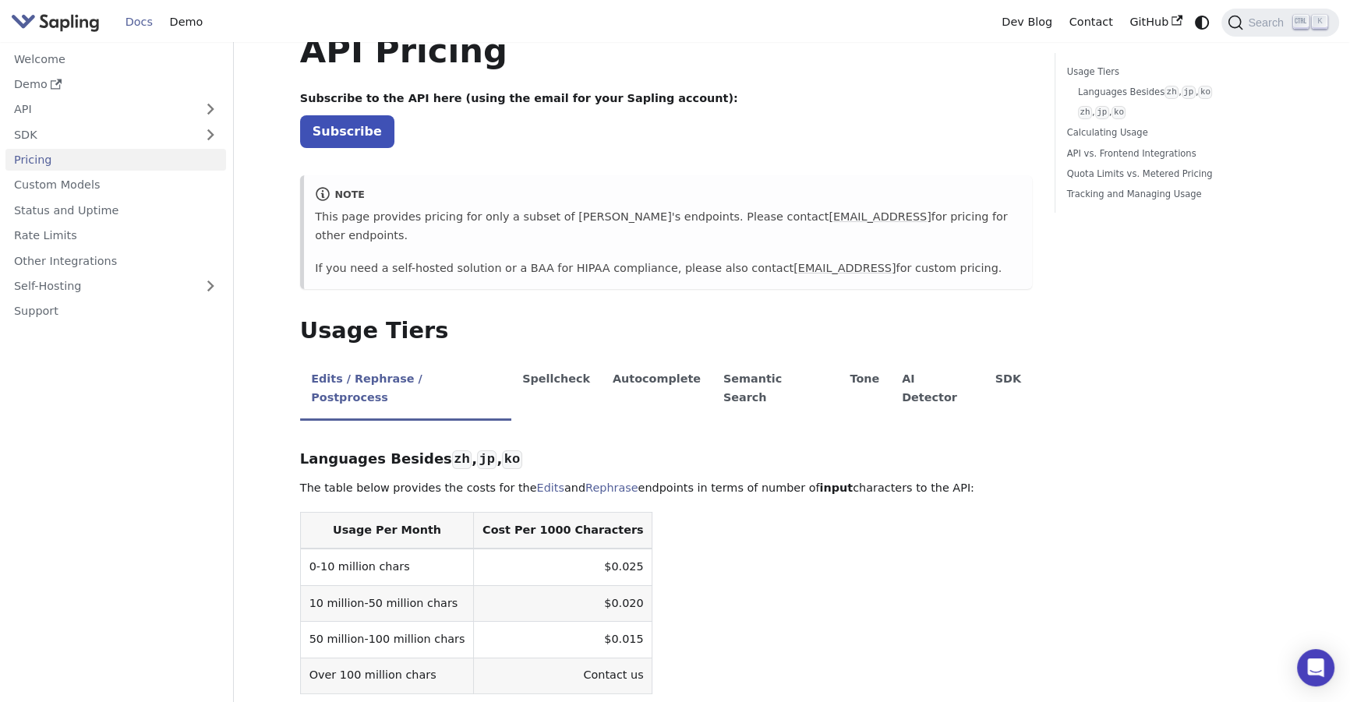
scroll to position [212, 0]
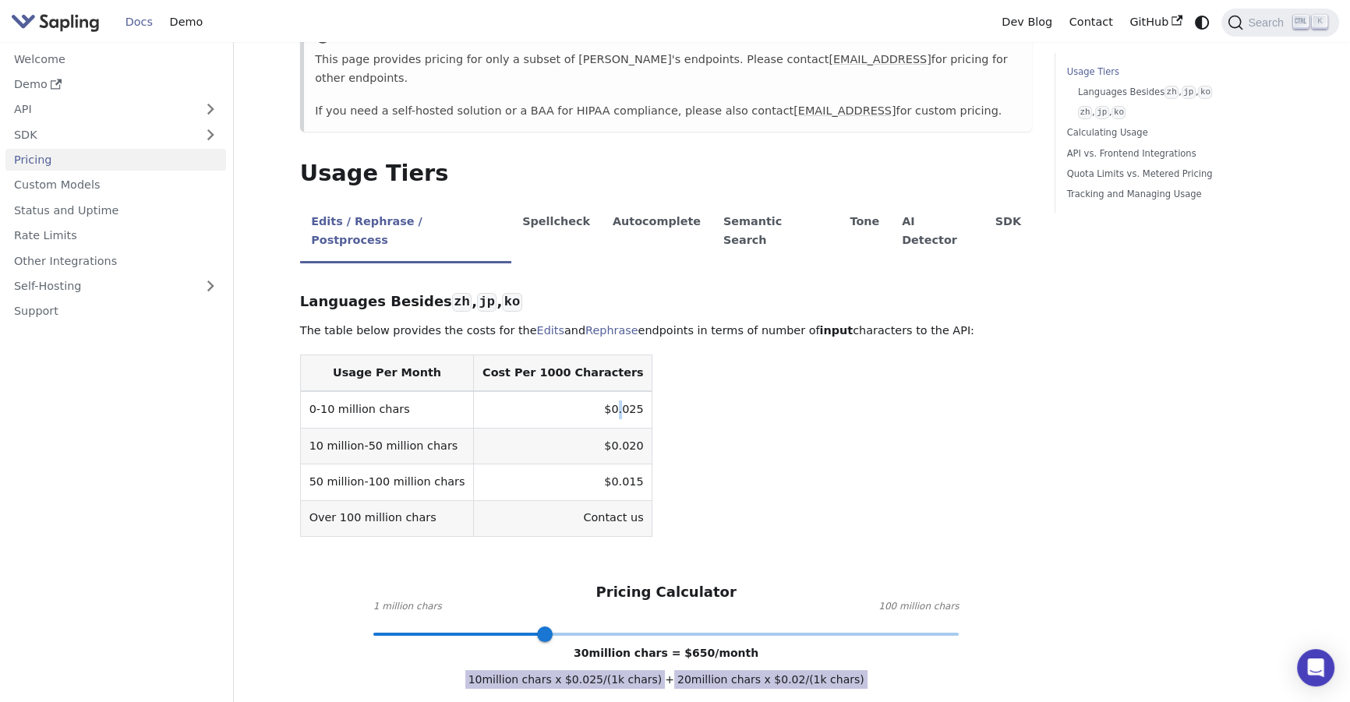
click at [576, 391] on td "$0.025" at bounding box center [563, 409] width 178 height 37
click at [927, 497] on table "Usage Per Month Cost Per 1000 Characters 0-10 million chars $0.025 10 million-5…" at bounding box center [666, 446] width 732 height 182
click at [891, 212] on li "AI Detector" at bounding box center [938, 233] width 94 height 62
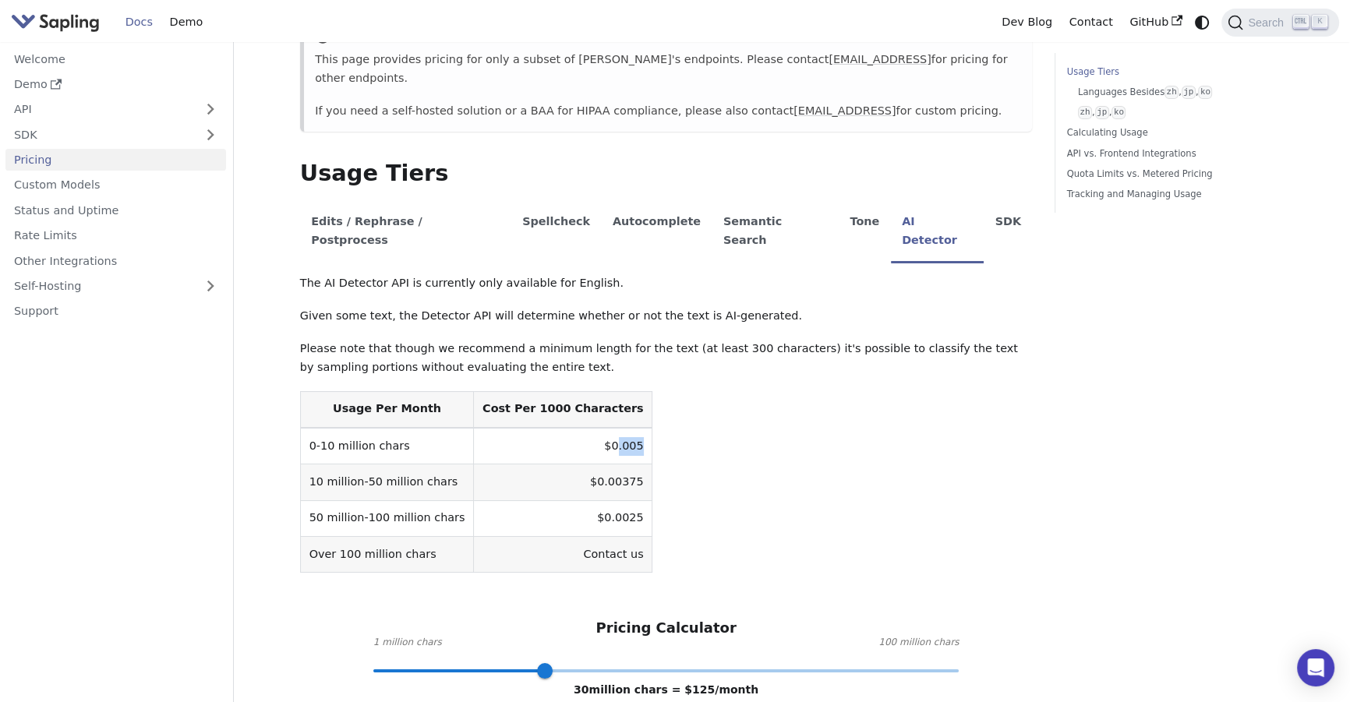
drag, startPoint x: 570, startPoint y: 408, endPoint x: 617, endPoint y: 408, distance: 46.8
click at [617, 408] on table "Usage Per Month Cost Per 1000 Characters 0-10 million chars $0.005 10 million-5…" at bounding box center [666, 482] width 732 height 182
copy td ".005"
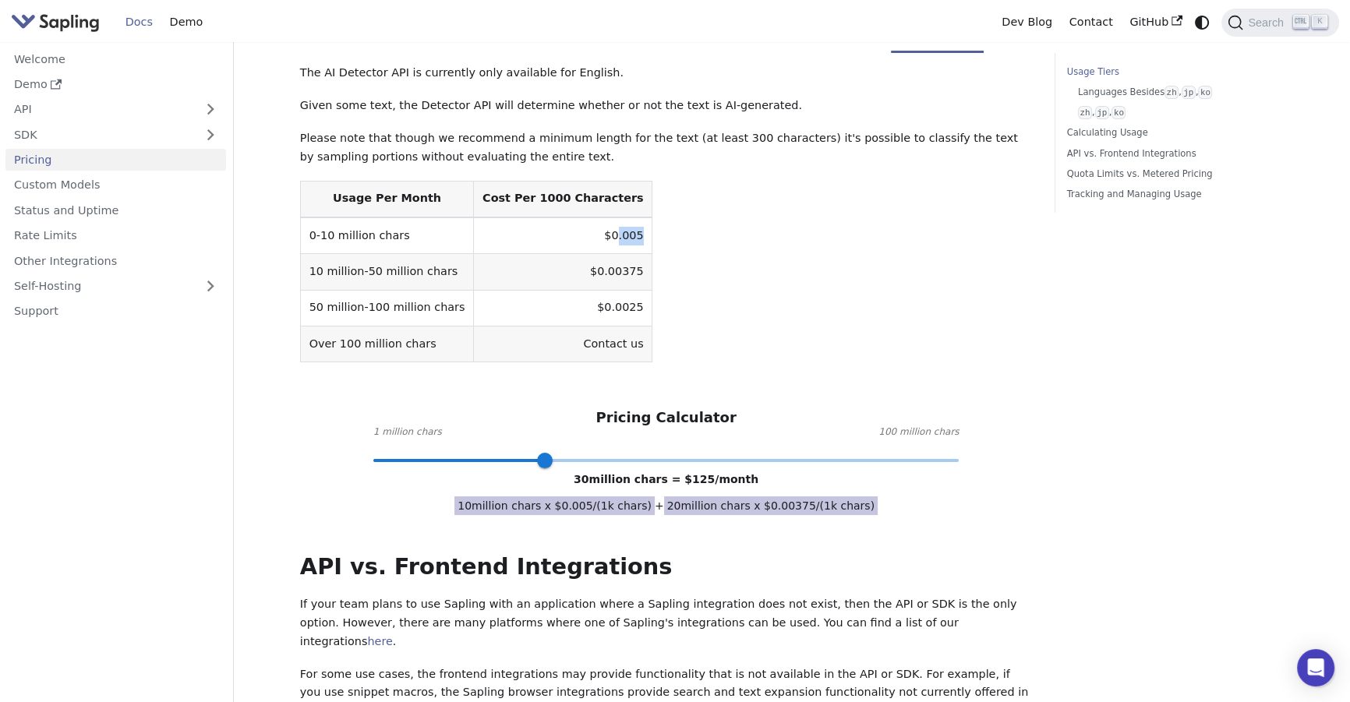
scroll to position [354, 0]
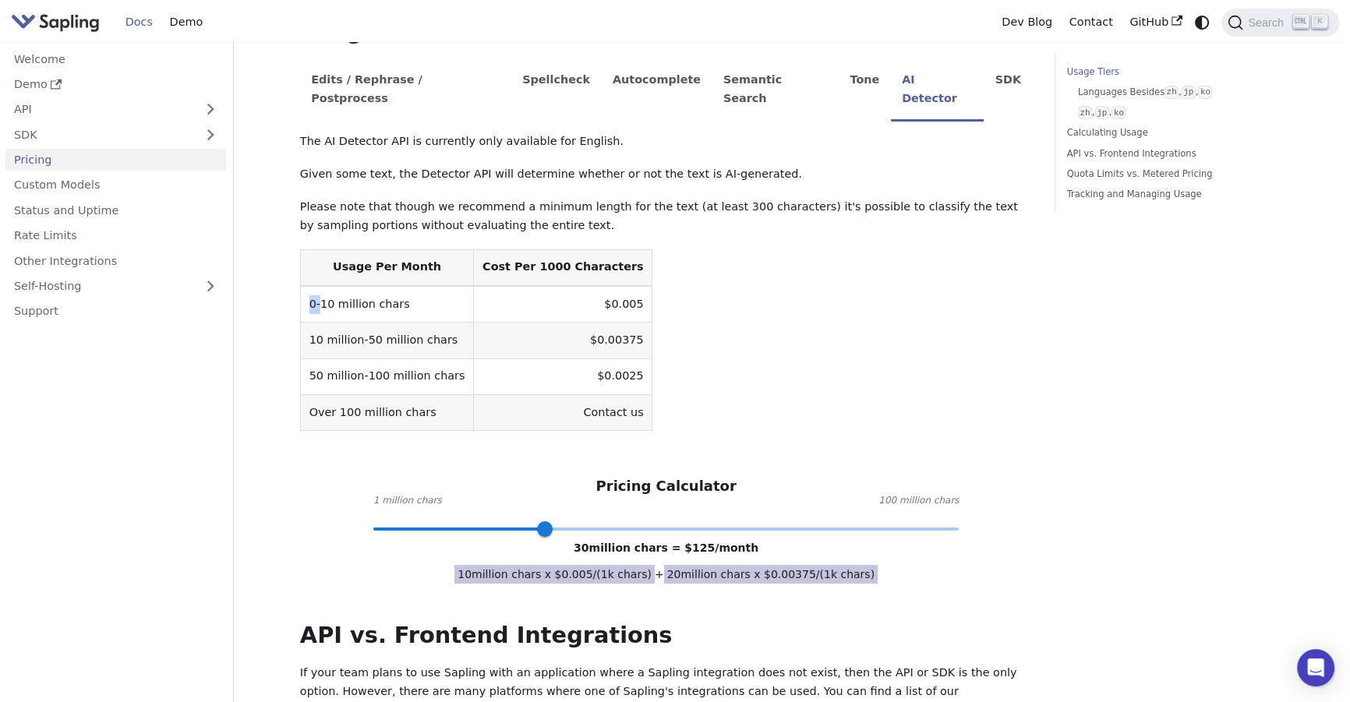
drag, startPoint x: 304, startPoint y: 269, endPoint x: 319, endPoint y: 269, distance: 15.6
click at [319, 286] on td "0-10 million chars" at bounding box center [386, 304] width 173 height 37
drag, startPoint x: 595, startPoint y: 264, endPoint x: 547, endPoint y: 265, distance: 47.5
click at [547, 286] on td "$0.005" at bounding box center [563, 304] width 178 height 37
